Goal: Information Seeking & Learning: Check status

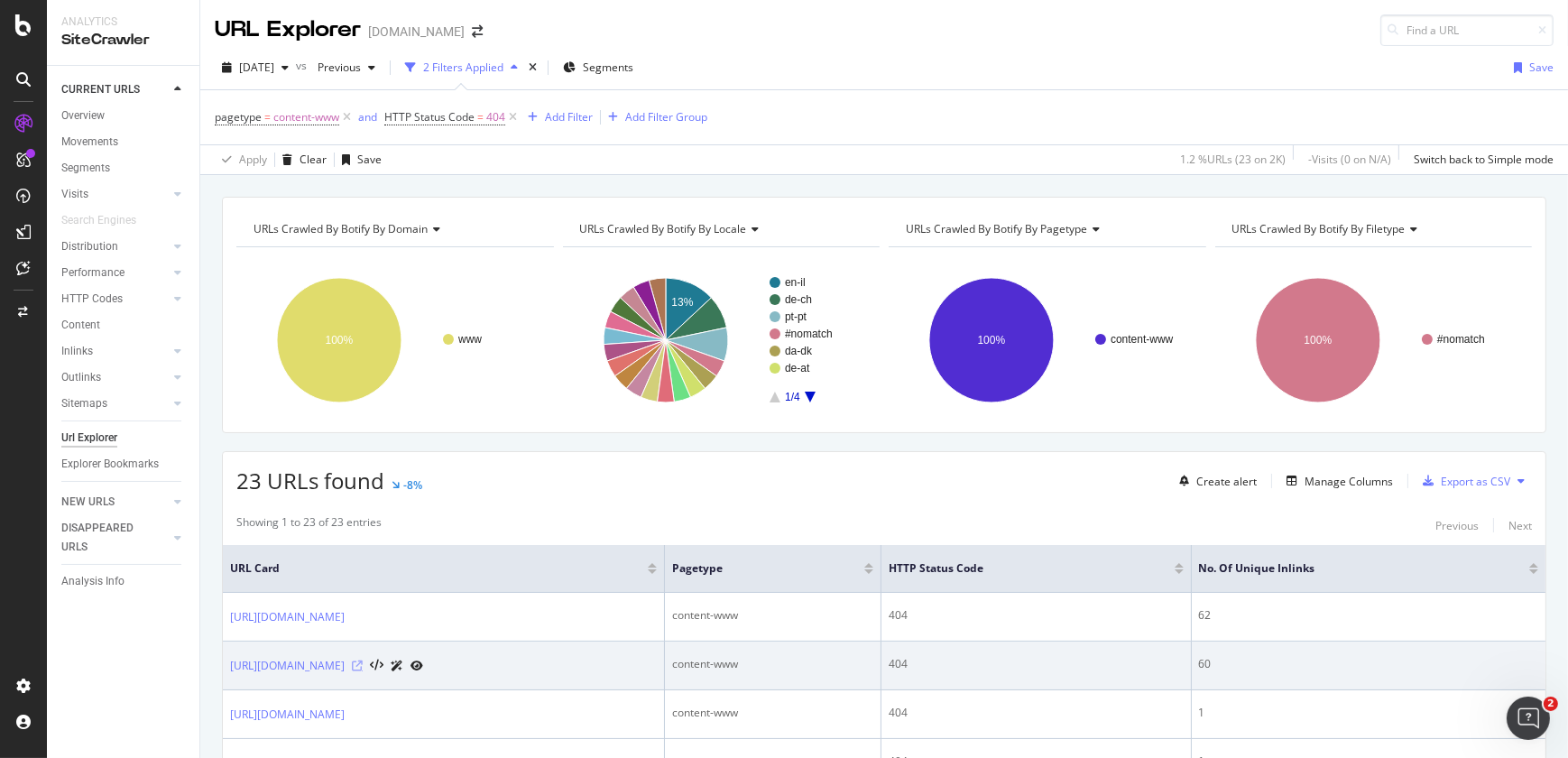
click at [363, 666] on icon at bounding box center [357, 666] width 11 height 11
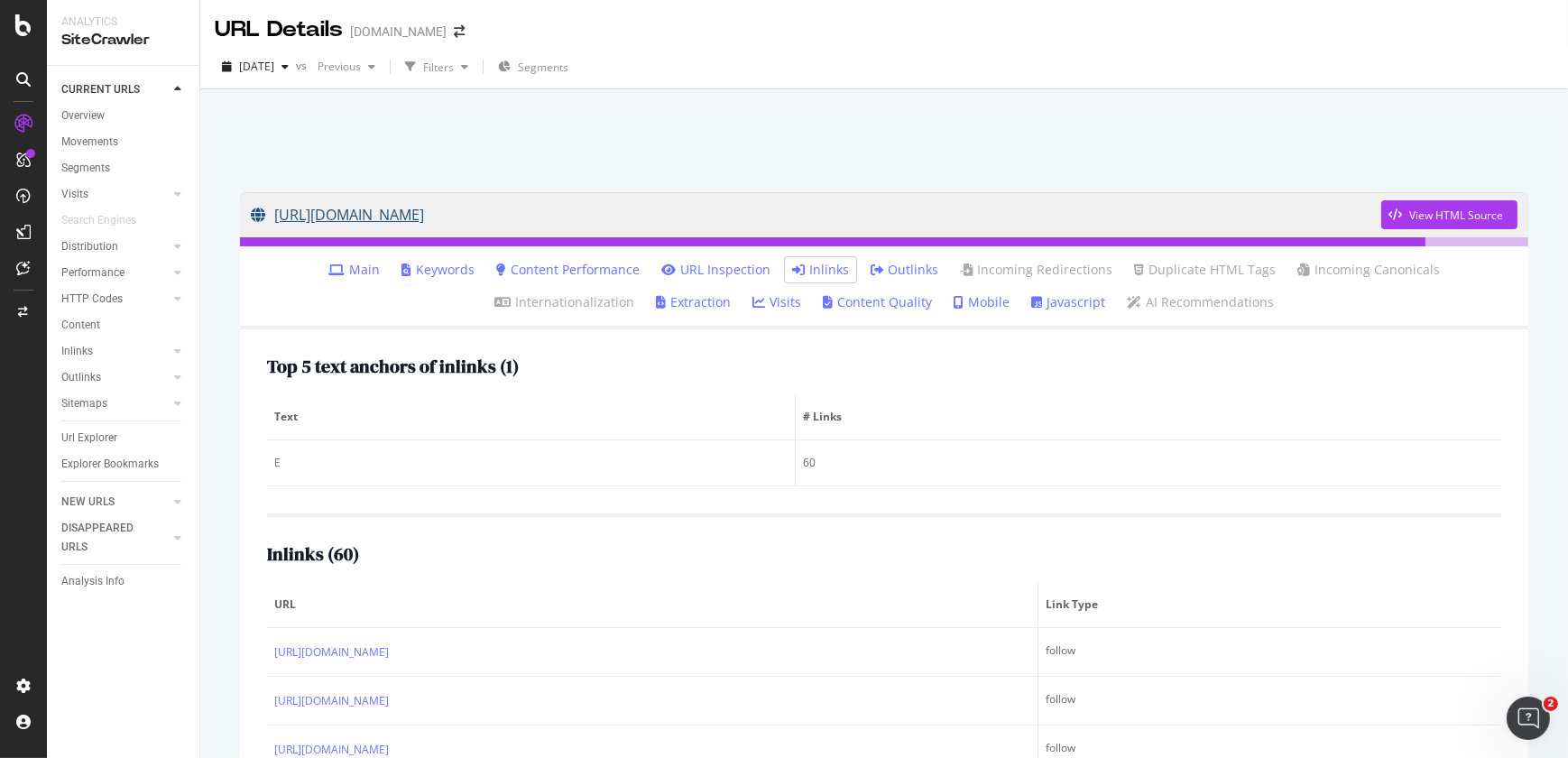
click at [641, 230] on link "[URL][DOMAIN_NAME]" at bounding box center [815, 215] width 1130 height 45
